Goal: Task Accomplishment & Management: Use online tool/utility

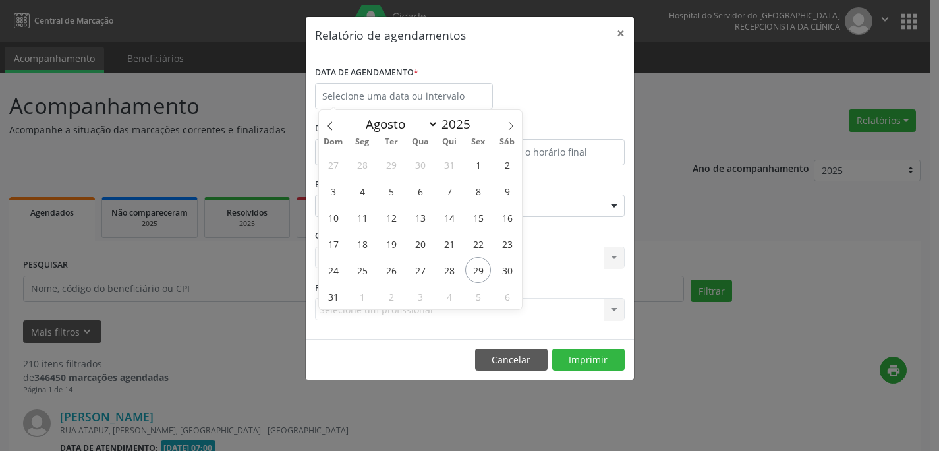
select select "7"
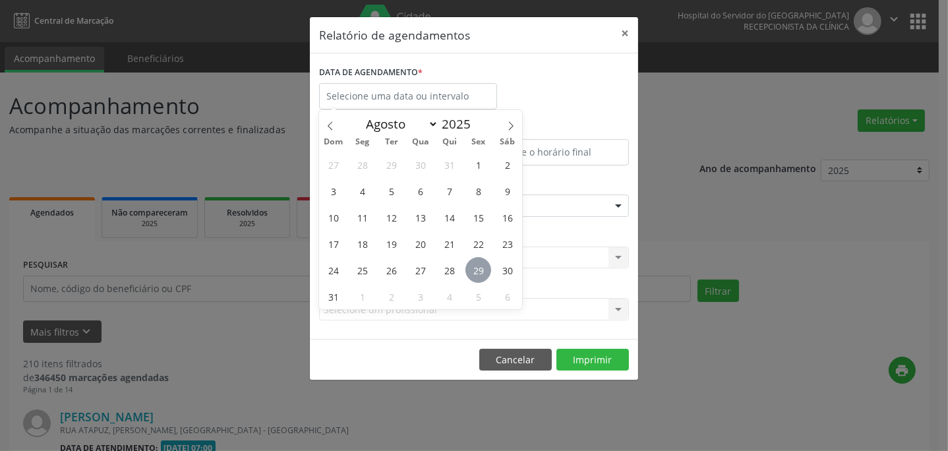
click at [476, 263] on span "29" at bounding box center [478, 270] width 26 height 26
type input "29/08/2025"
click at [476, 263] on span "29" at bounding box center [478, 270] width 26 height 26
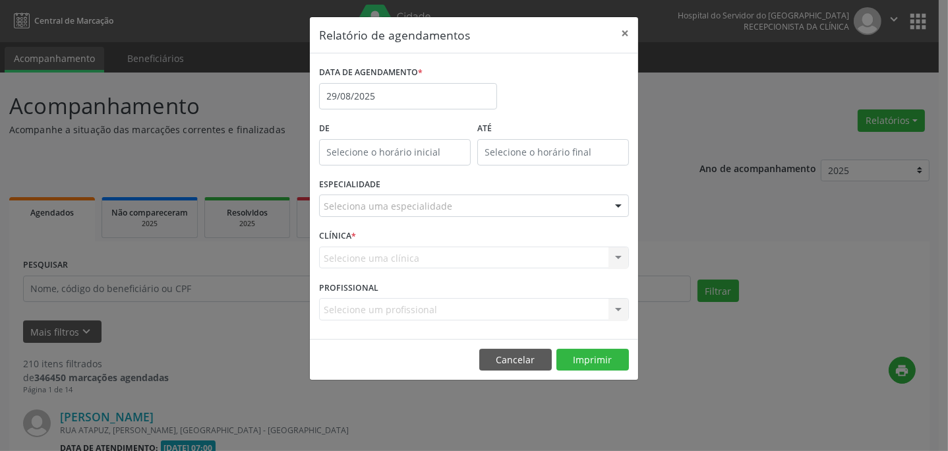
type input "12:00"
click at [401, 154] on input "12:00" at bounding box center [395, 152] width 152 height 26
click at [400, 179] on input "12" at bounding box center [369, 180] width 100 height 26
click at [852, 185] on div "Relatório de agendamentos × DATA DE AGENDAMENTO * [DATE] De 12:00 ATÉ ESPECIALI…" at bounding box center [474, 225] width 948 height 451
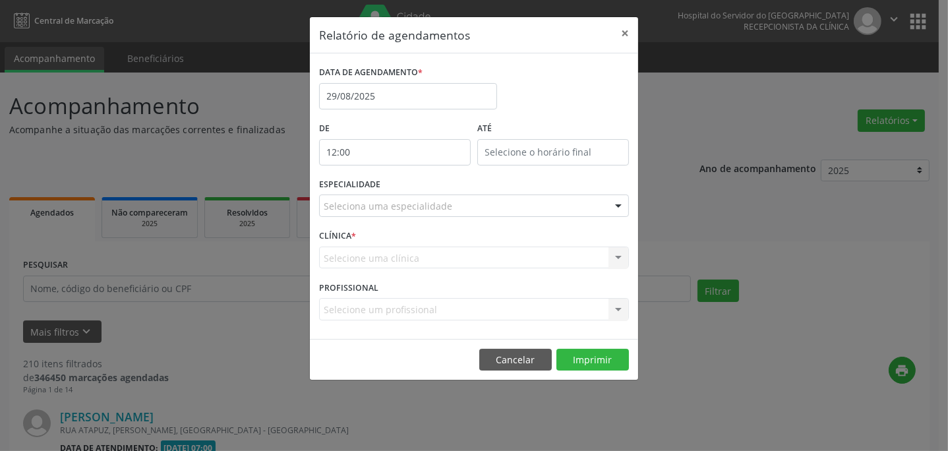
click at [573, 216] on div "Seleciona uma especialidade" at bounding box center [474, 205] width 310 height 22
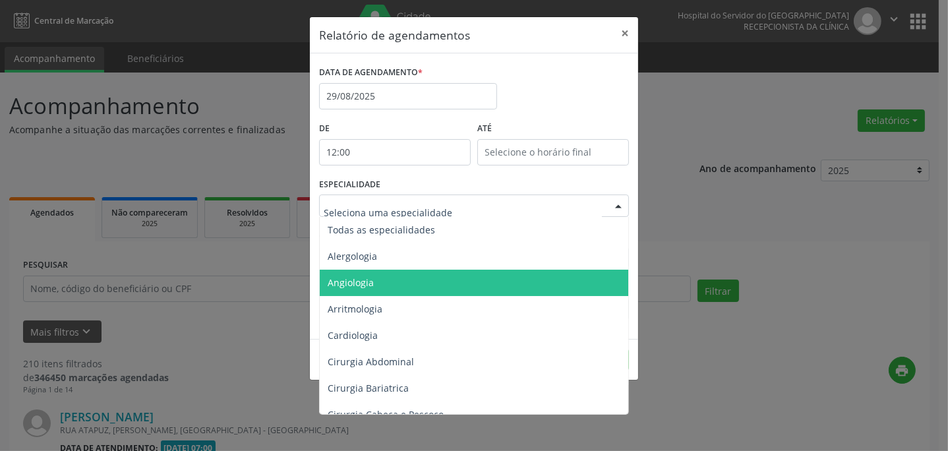
click at [401, 286] on span "Angiologia" at bounding box center [475, 283] width 310 height 26
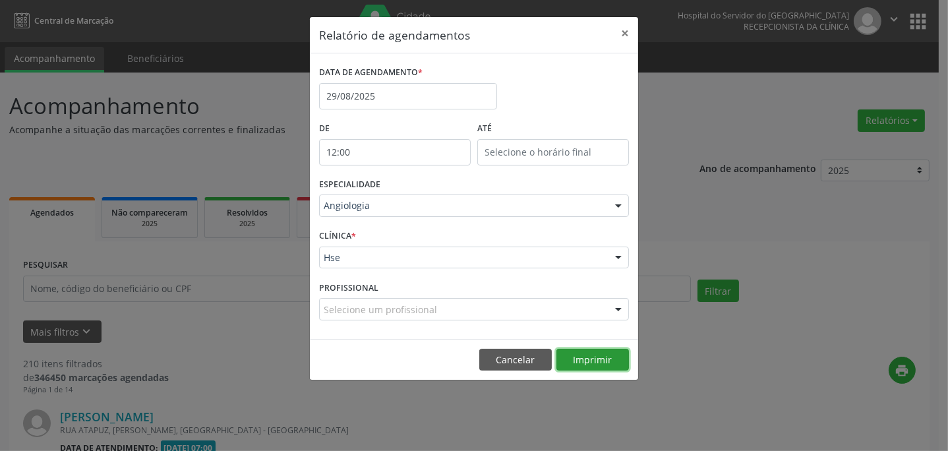
click at [610, 363] on button "Imprimir" at bounding box center [592, 360] width 73 height 22
